Goal: Task Accomplishment & Management: Use online tool/utility

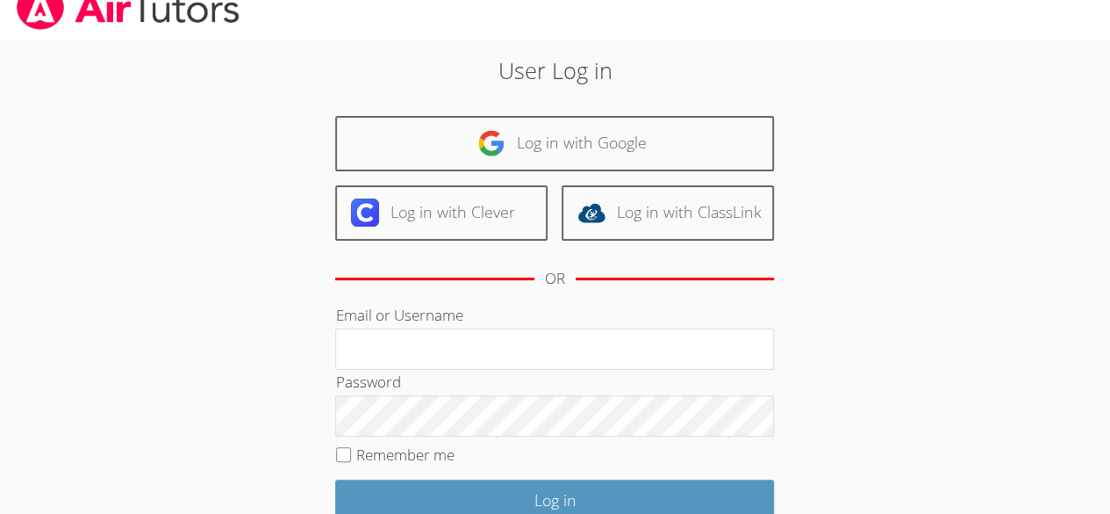
scroll to position [23, 0]
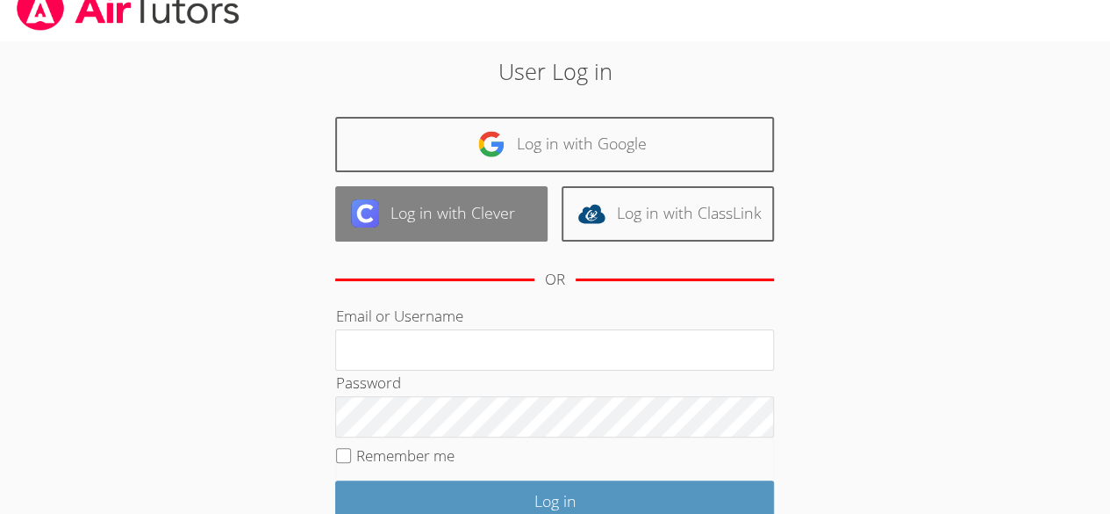
click at [449, 214] on link "Log in with Clever" at bounding box center [441, 213] width 212 height 55
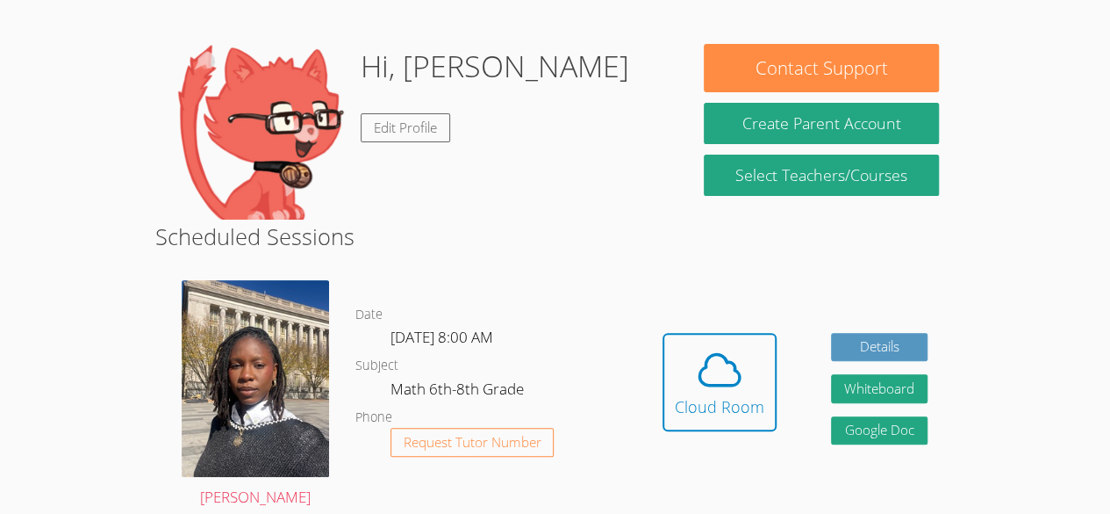
scroll to position [184, 0]
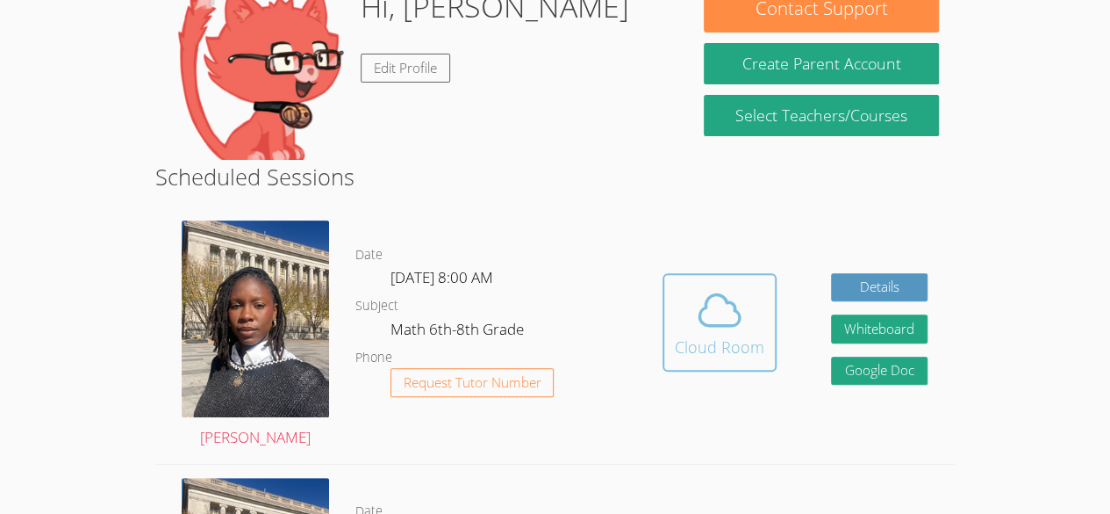
click at [736, 327] on icon at bounding box center [719, 309] width 49 height 49
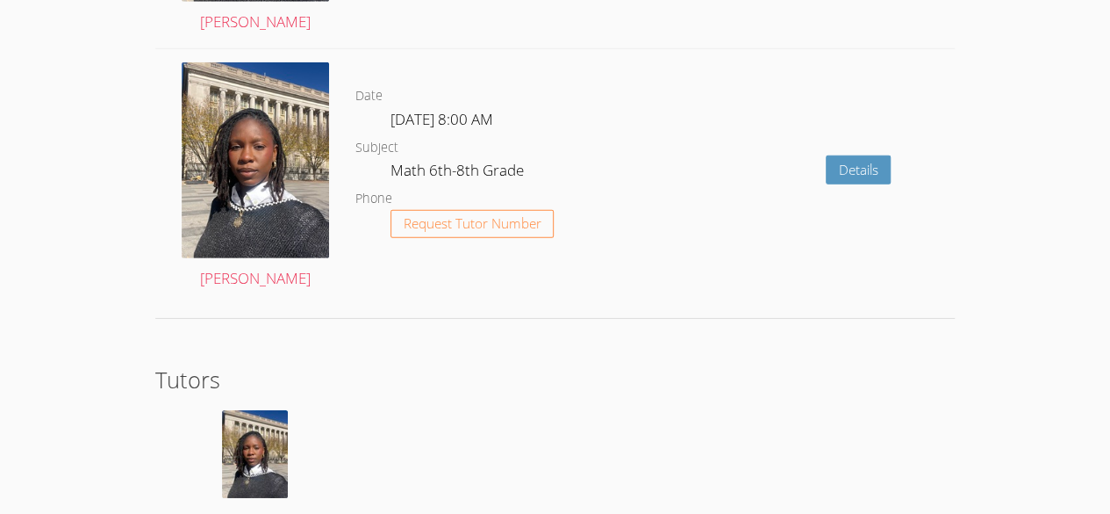
scroll to position [2744, 0]
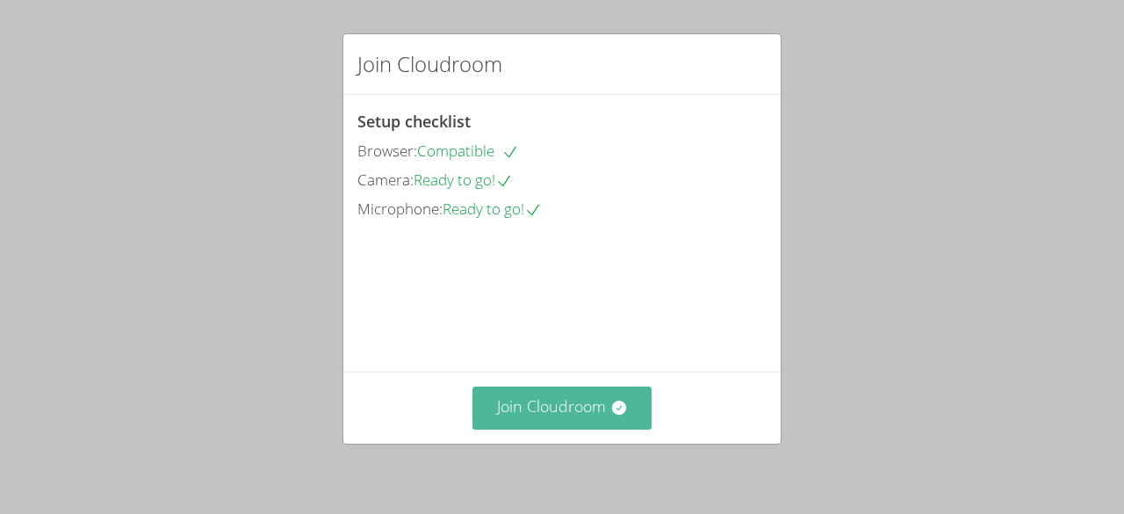
click at [546, 398] on button "Join Cloudroom" at bounding box center [562, 407] width 180 height 43
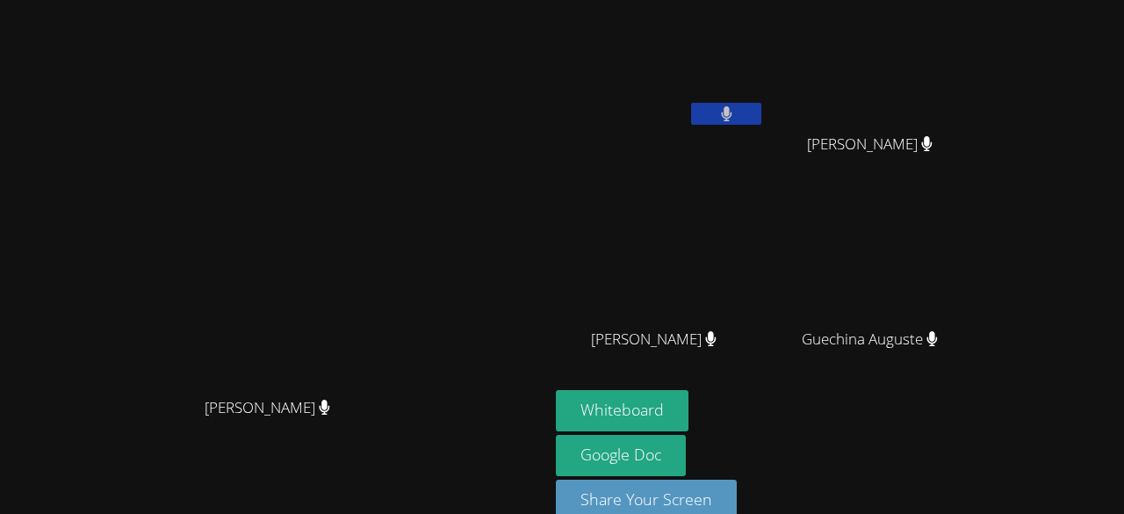
click at [761, 116] on button at bounding box center [726, 114] width 70 height 22
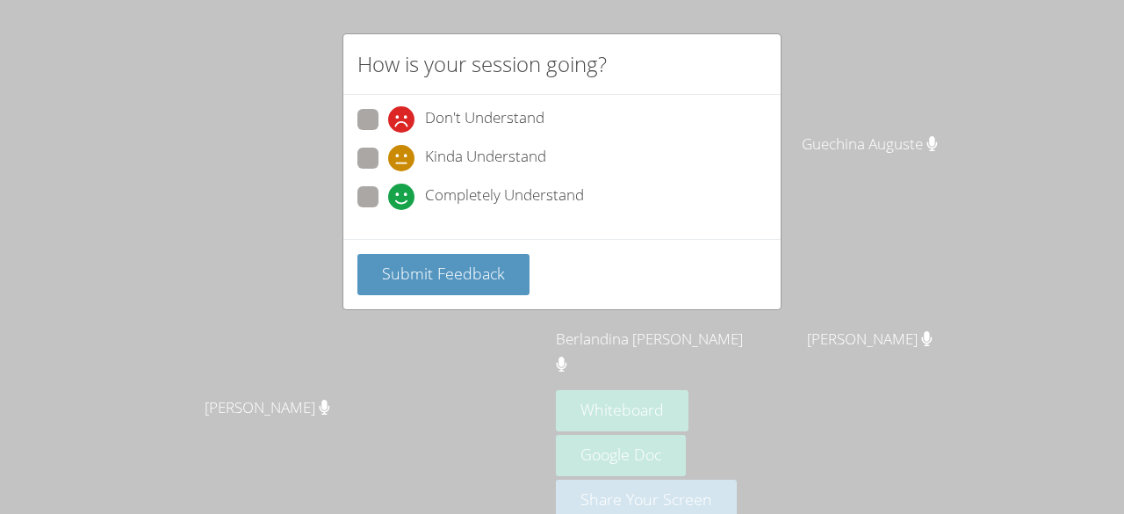
click at [388, 171] on span at bounding box center [388, 171] width 0 height 0
click at [388, 155] on input "Kinda Understand" at bounding box center [395, 154] width 15 height 15
radio input "true"
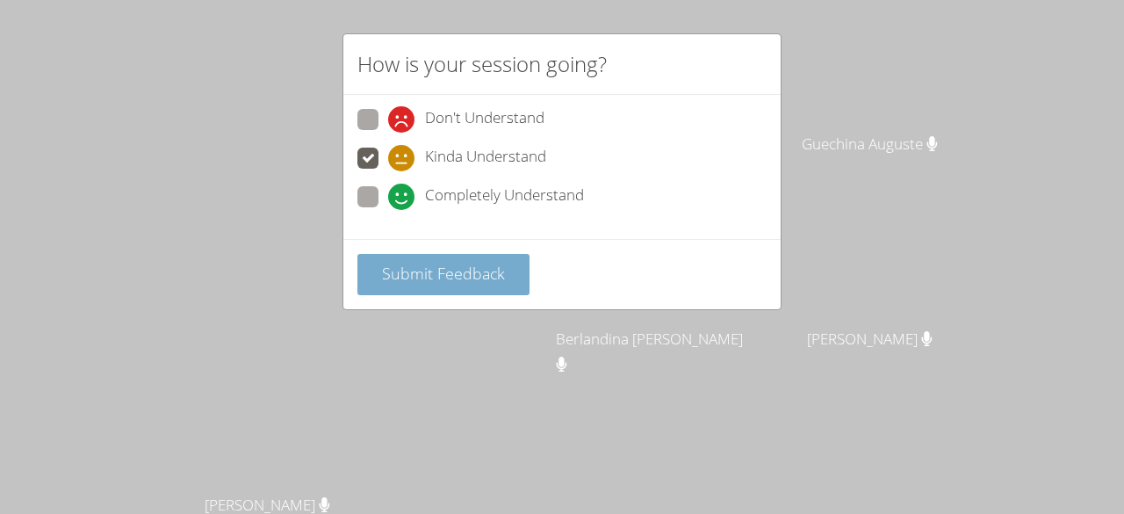
drag, startPoint x: 479, startPoint y: 291, endPoint x: 456, endPoint y: 284, distance: 24.7
click at [456, 284] on button "Submit Feedback" at bounding box center [443, 274] width 172 height 41
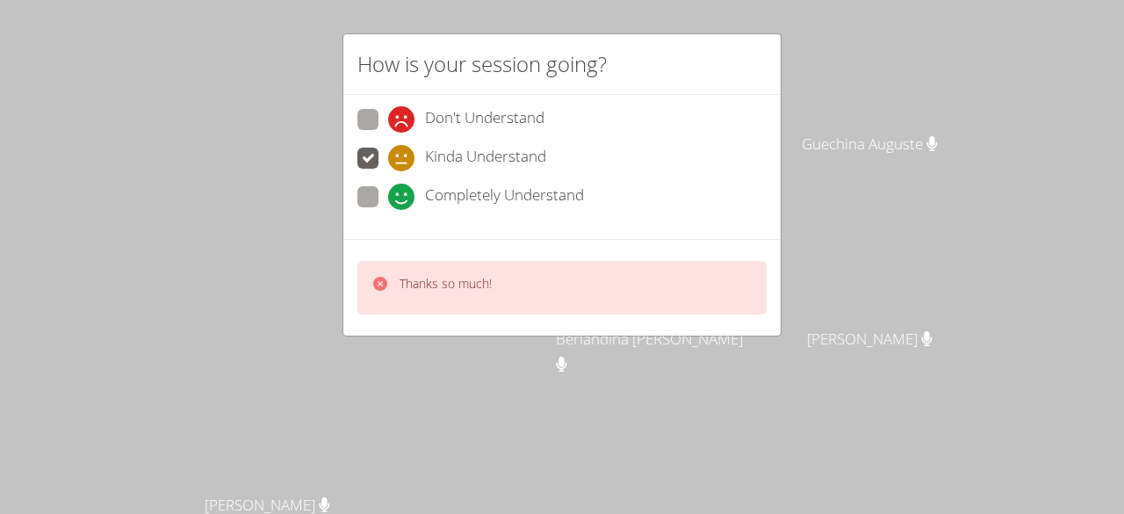
click at [456, 284] on p "Thanks so much!" at bounding box center [445, 284] width 92 height 18
click at [444, 292] on div "Thanks so much!" at bounding box center [445, 287] width 92 height 25
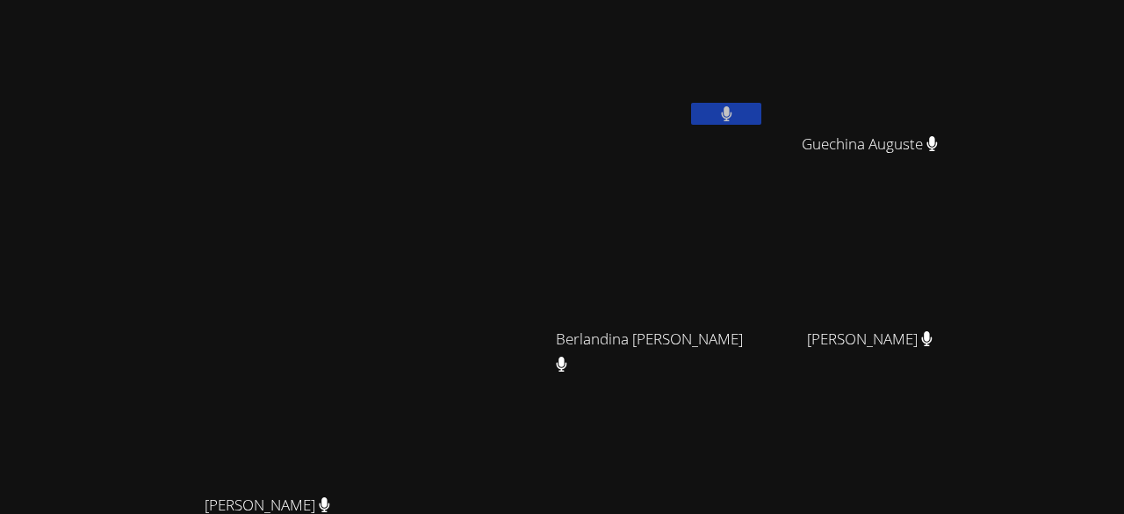
scroll to position [224, 0]
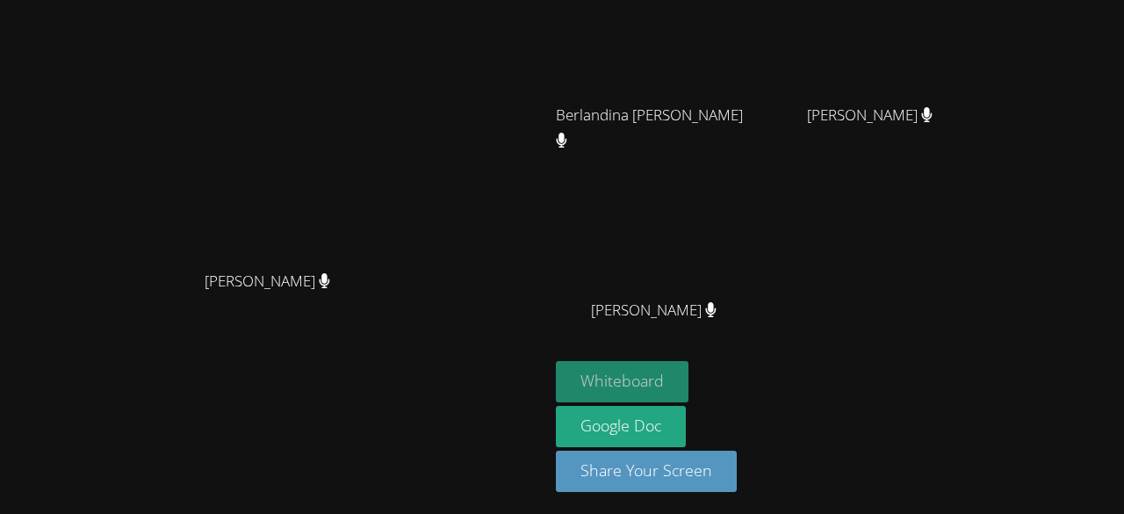
click at [688, 372] on button "Whiteboard" at bounding box center [622, 381] width 133 height 41
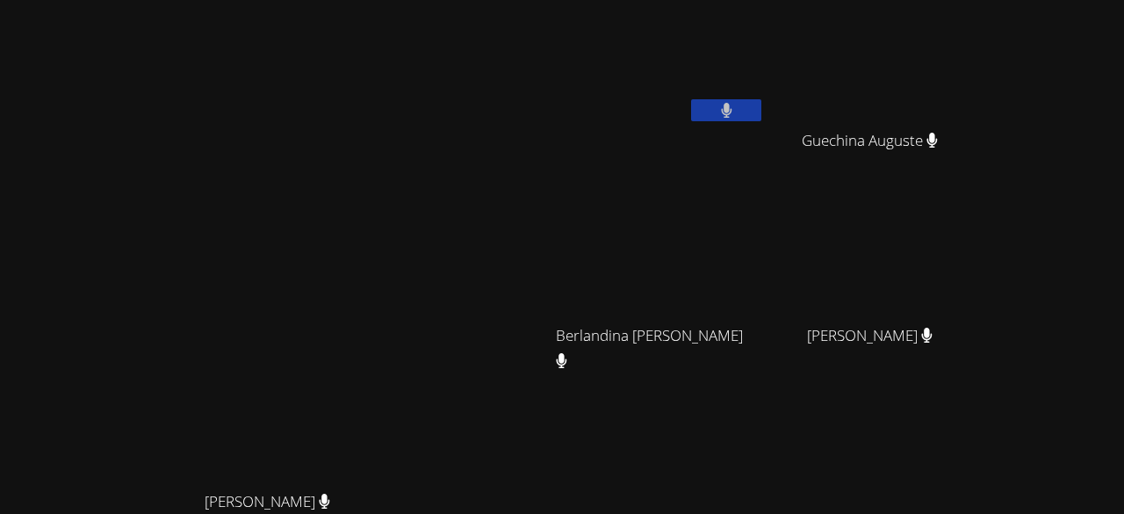
scroll to position [0, 0]
